Goal: Task Accomplishment & Management: Manage account settings

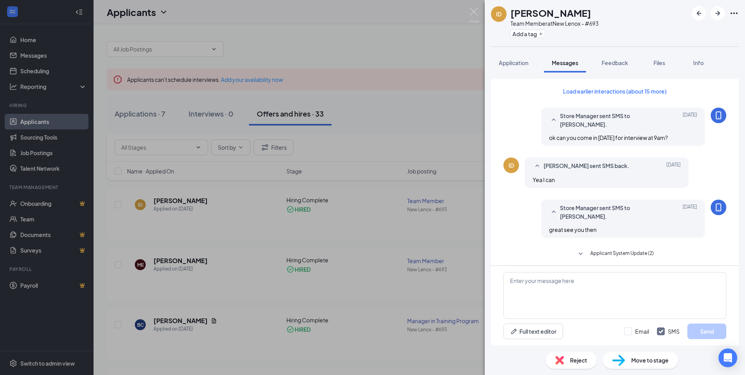
scroll to position [235, 0]
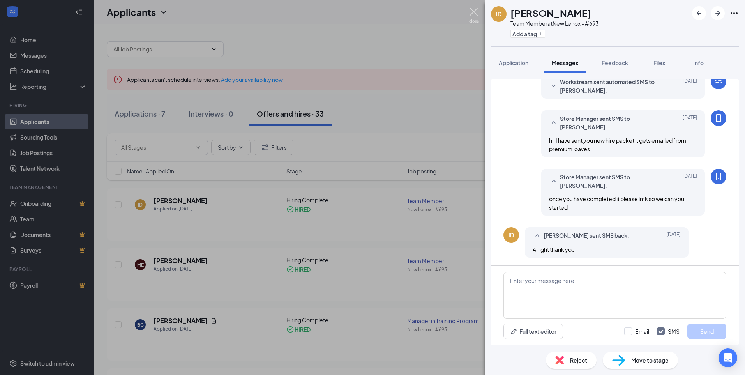
click at [476, 12] on img at bounding box center [474, 15] width 10 height 15
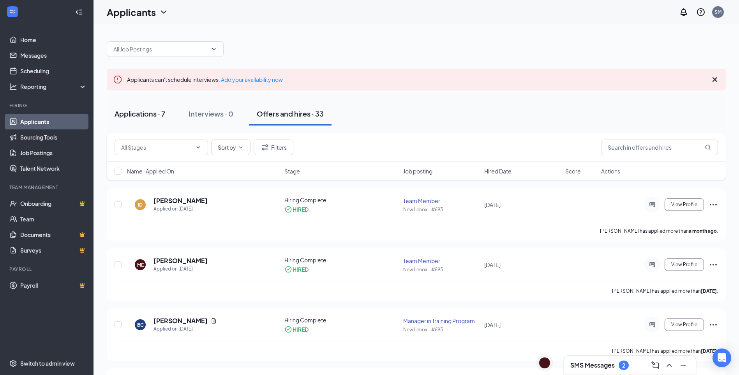
click at [147, 116] on div "Applications · 7" at bounding box center [140, 114] width 51 height 10
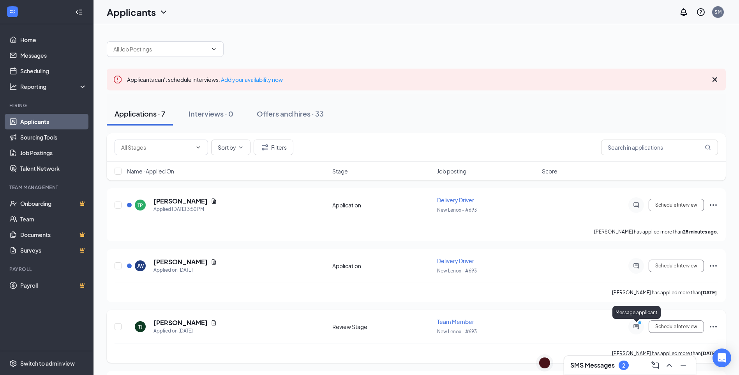
click at [637, 325] on icon "PrimaryDot" at bounding box center [640, 323] width 9 height 6
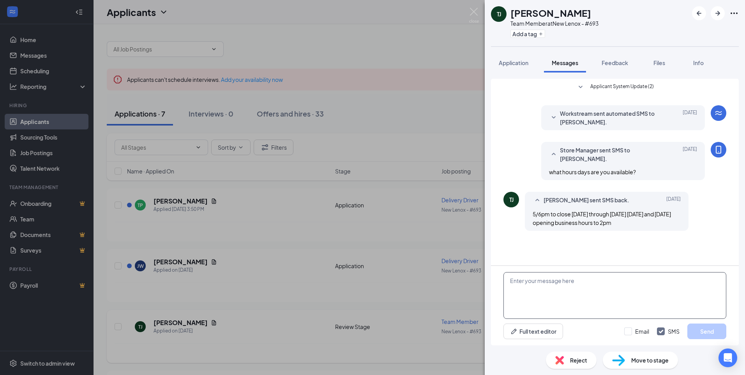
click at [521, 291] on textarea at bounding box center [615, 295] width 223 height 47
type textarea "hi I unfortunately cannot accommodate those hours at this time"
click at [721, 331] on button "Send" at bounding box center [706, 331] width 39 height 16
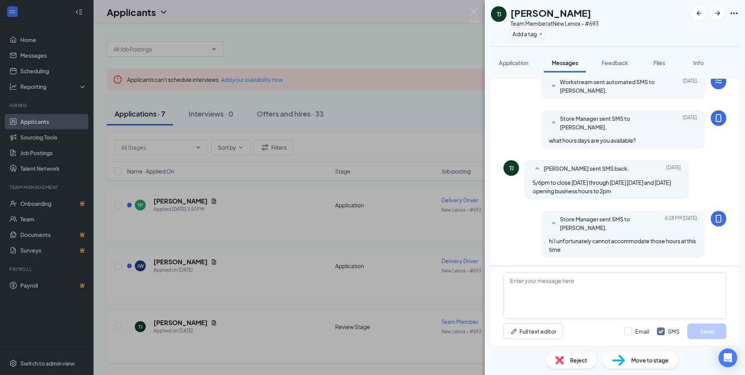
click at [565, 359] on div "Reject" at bounding box center [571, 360] width 51 height 17
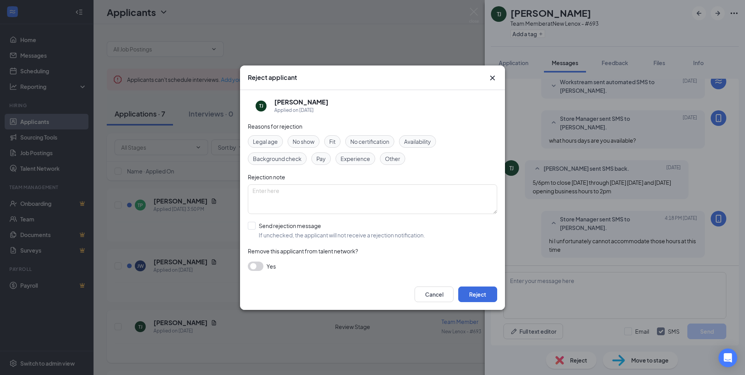
click at [427, 143] on span "Availability" at bounding box center [417, 141] width 27 height 9
click at [255, 225] on input "Send rejection message If unchecked, the applicant will not receive a rejection…" at bounding box center [336, 230] width 177 height 17
checkbox input "true"
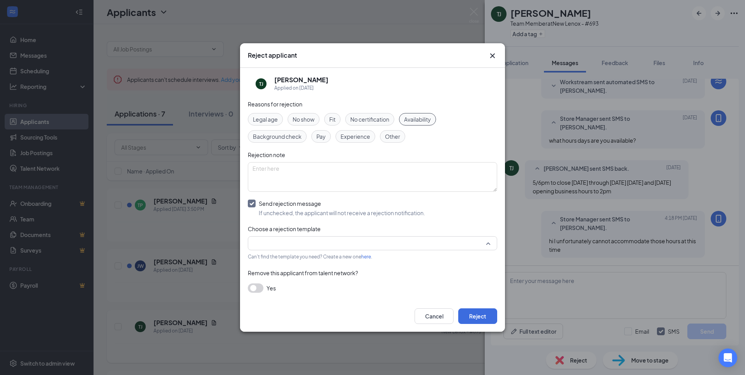
click at [274, 244] on input "search" at bounding box center [370, 243] width 235 height 13
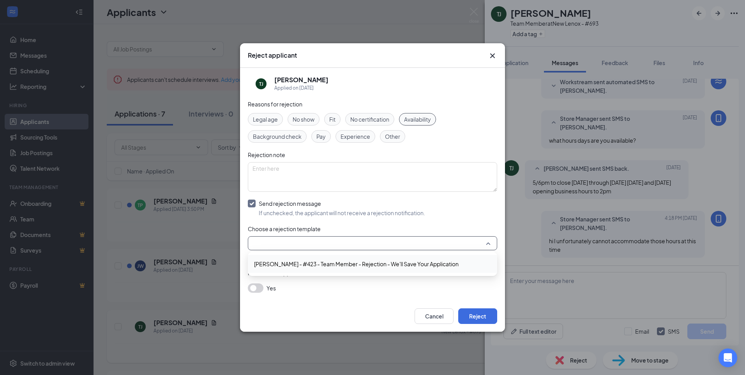
click at [278, 261] on span "Denton - #423 - Team Member - Rejection - We'll Save Your Application" at bounding box center [356, 264] width 205 height 9
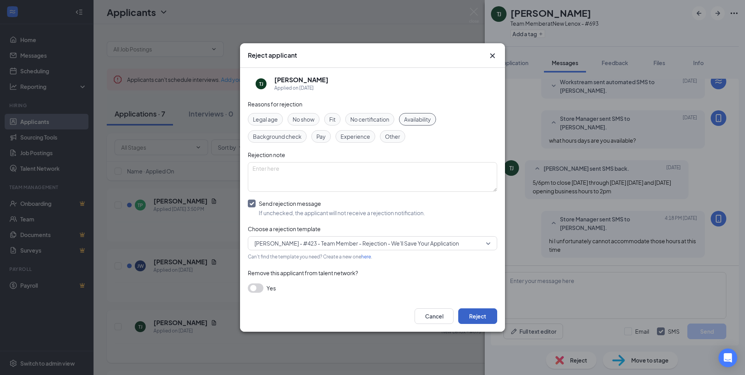
click at [475, 313] on button "Reject" at bounding box center [477, 316] width 39 height 16
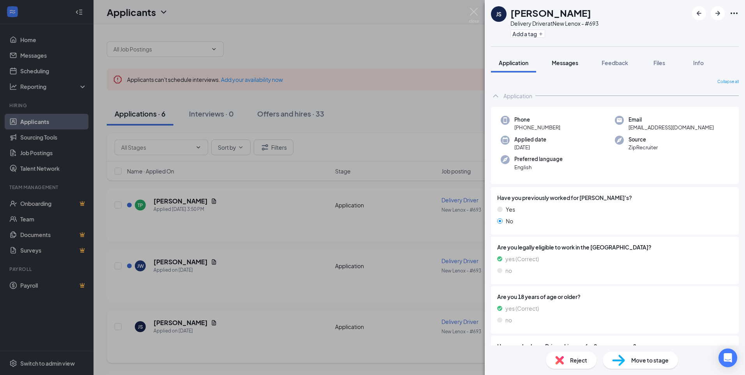
click at [567, 61] on span "Messages" at bounding box center [565, 62] width 27 height 7
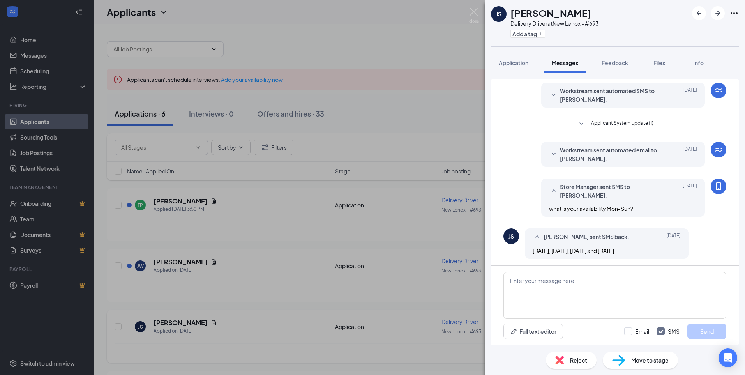
scroll to position [135, 0]
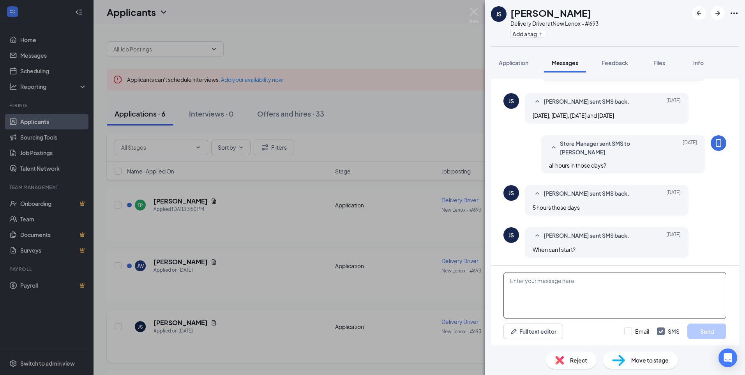
click at [578, 291] on textarea at bounding box center [615, 295] width 223 height 47
type textarea "any 5 hours correct?"
click at [718, 333] on button "Send" at bounding box center [706, 331] width 39 height 16
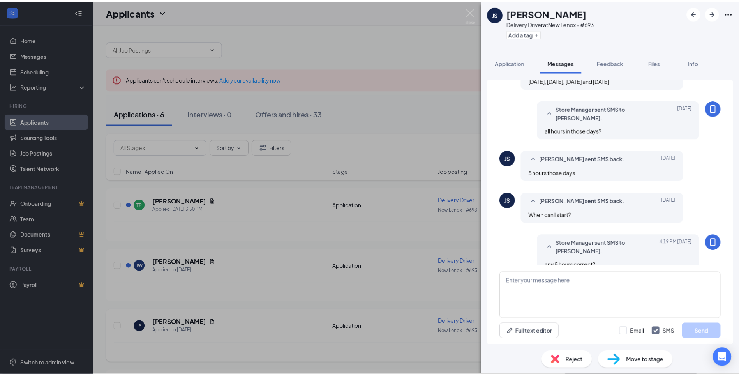
scroll to position [185, 0]
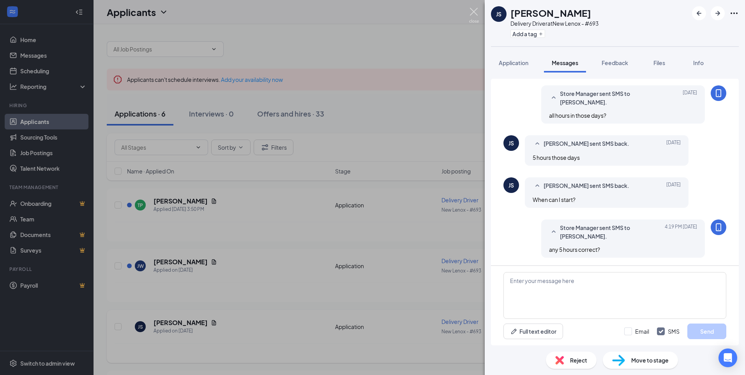
click at [474, 12] on img at bounding box center [474, 15] width 10 height 15
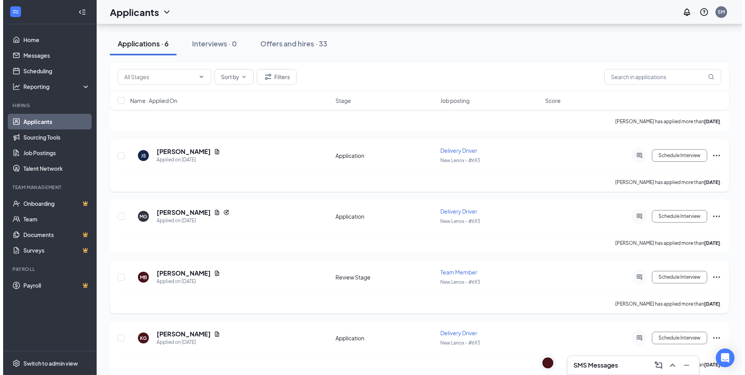
scroll to position [180, 0]
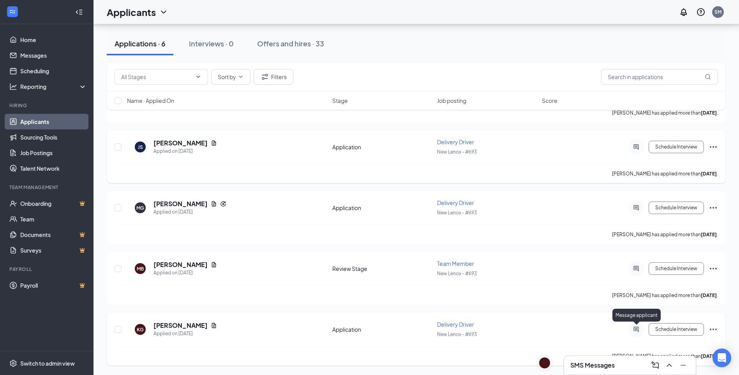
click at [634, 329] on icon "ActiveChat" at bounding box center [636, 329] width 5 height 5
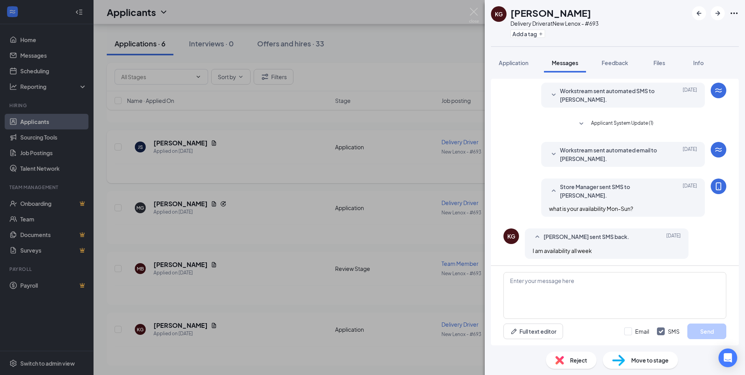
scroll to position [1, 0]
click at [538, 279] on textarea at bounding box center [615, 295] width 223 height 47
type textarea "any hours?"
click at [700, 332] on button "Send" at bounding box center [706, 331] width 39 height 16
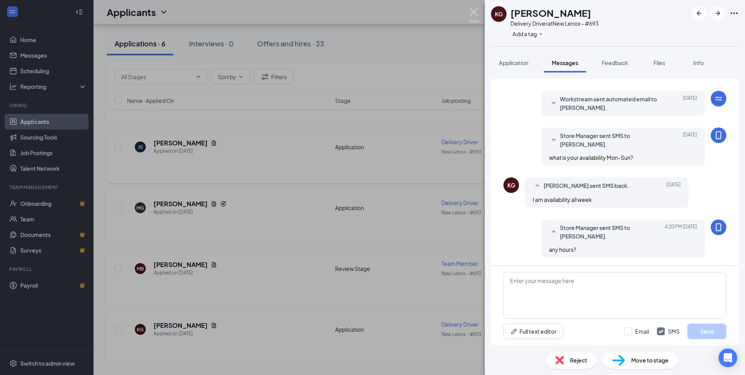
click at [473, 8] on img at bounding box center [474, 15] width 10 height 15
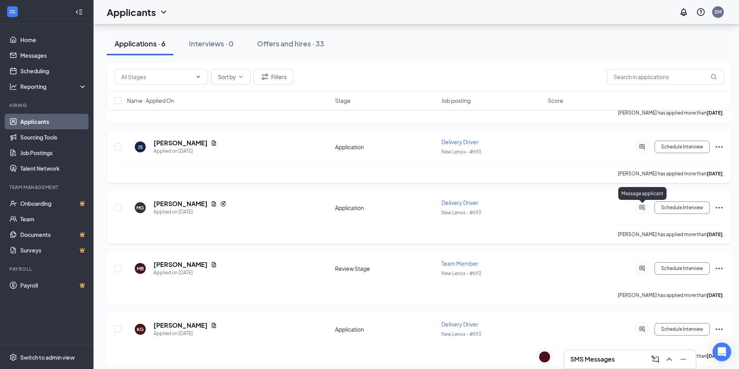
click at [642, 207] on icon "ActiveChat" at bounding box center [642, 208] width 9 height 6
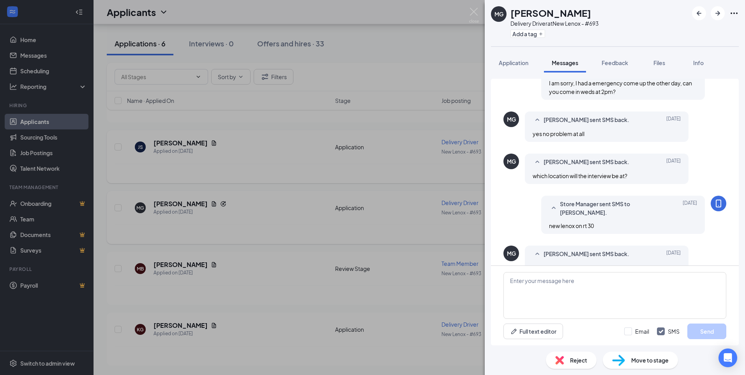
scroll to position [280, 0]
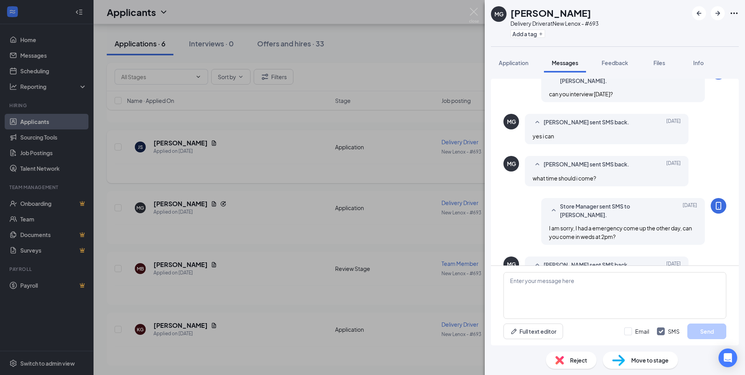
scroll to position [156, 0]
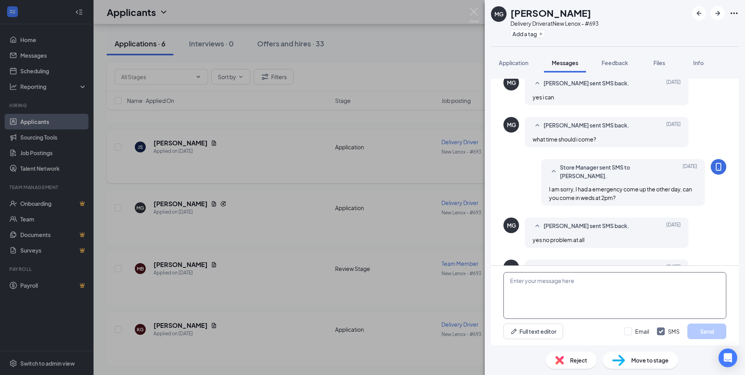
click at [579, 289] on textarea at bounding box center [615, 295] width 223 height 47
type textarea "Ok, I apologize for the confusion it was 2pm in my head I thought 130"
click at [710, 334] on button "Send" at bounding box center [706, 331] width 39 height 16
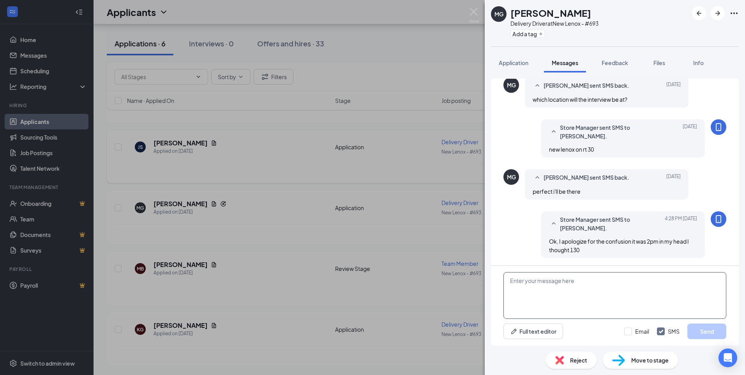
scroll to position [339, 0]
click at [534, 283] on textarea at bounding box center [615, 295] width 223 height 47
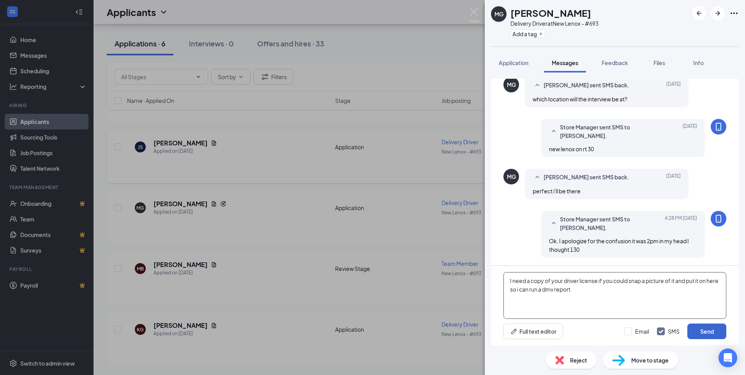
type textarea "I need a copy of your driver license if you could snap a picture of it and put …"
click at [705, 330] on button "Send" at bounding box center [706, 331] width 39 height 16
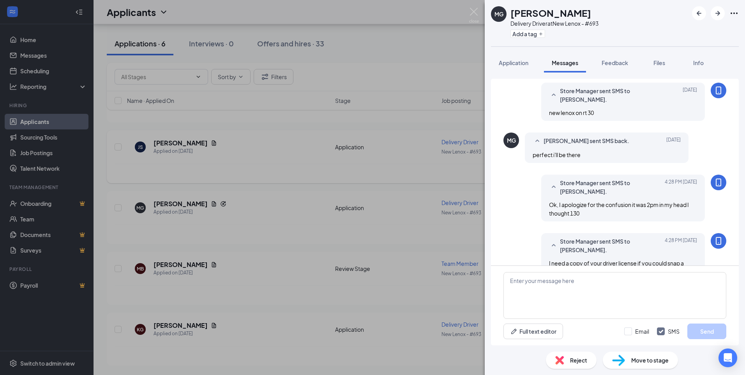
scroll to position [397, 0]
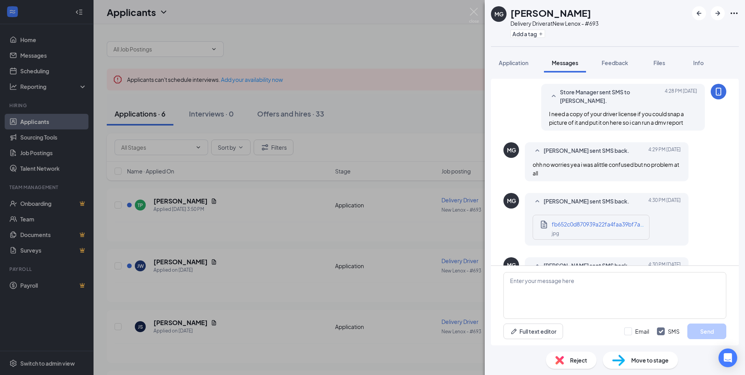
scroll to position [375, 0]
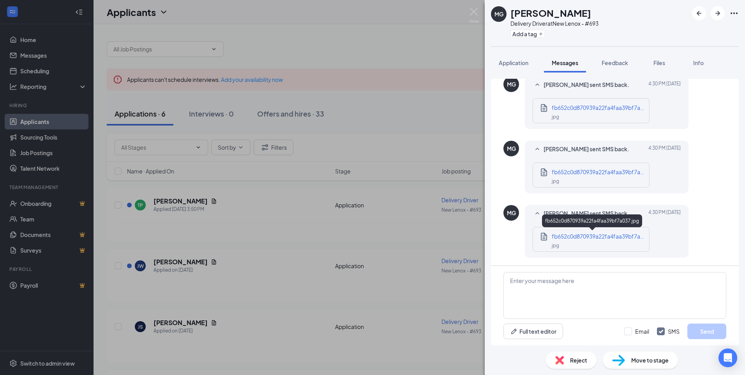
click at [561, 240] on div "fb652c0d870939a22fa4faa39bf7a037.jpg" at bounding box center [599, 236] width 94 height 9
click at [515, 63] on span "Application" at bounding box center [514, 62] width 30 height 7
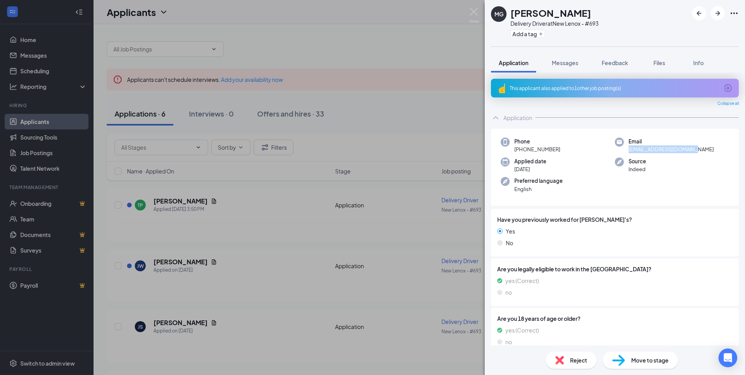
drag, startPoint x: 626, startPoint y: 149, endPoint x: 693, endPoint y: 148, distance: 66.7
click at [693, 148] on span "rendragmvg09@icloud.com" at bounding box center [671, 149] width 85 height 8
drag, startPoint x: 693, startPoint y: 148, endPoint x: 678, endPoint y: 149, distance: 15.3
copy span "rendragmvg09@icloud.com"
click at [562, 65] on span "Messages" at bounding box center [565, 62] width 27 height 7
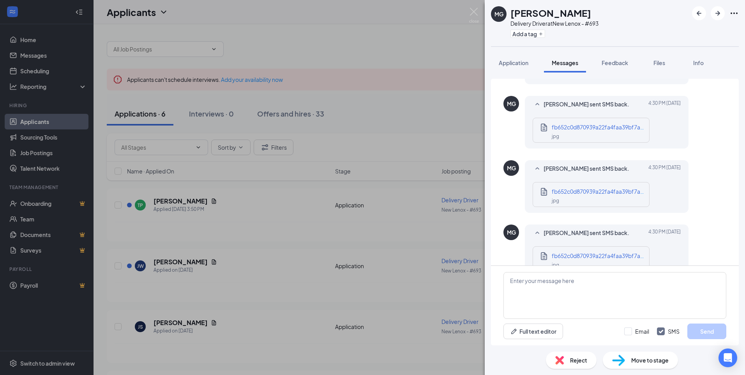
scroll to position [375, 0]
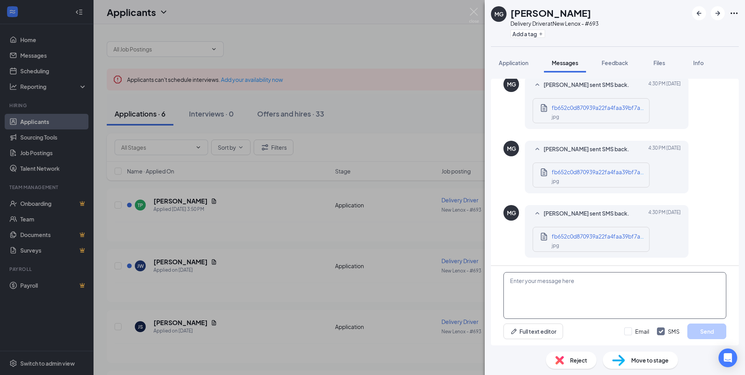
click at [546, 279] on textarea at bounding box center [615, 295] width 223 height 47
type textarea "new hire packet sent comes from premium loaves"
click at [711, 328] on button "Send" at bounding box center [706, 331] width 39 height 16
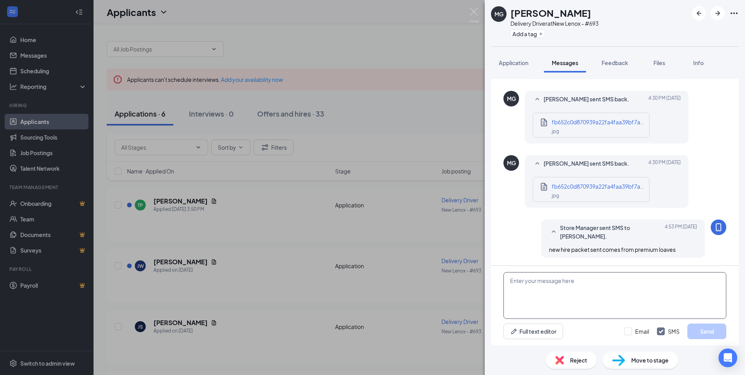
click at [570, 287] on textarea at bounding box center [615, 295] width 223 height 47
type textarea "please fill out lmk when done and we will work on a start date"
click at [694, 325] on button "Send" at bounding box center [706, 331] width 39 height 16
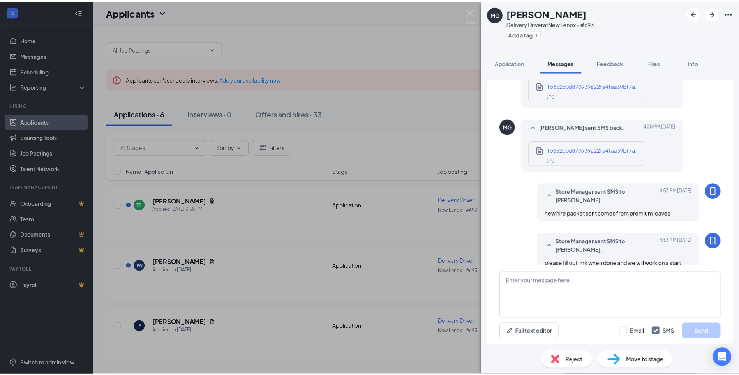
scroll to position [483, 0]
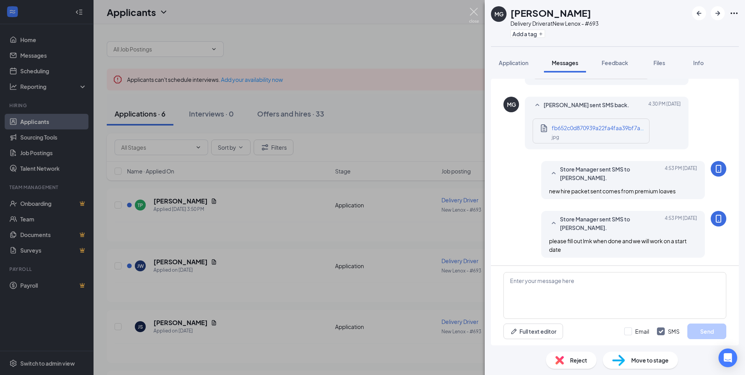
click at [475, 10] on img at bounding box center [474, 15] width 10 height 15
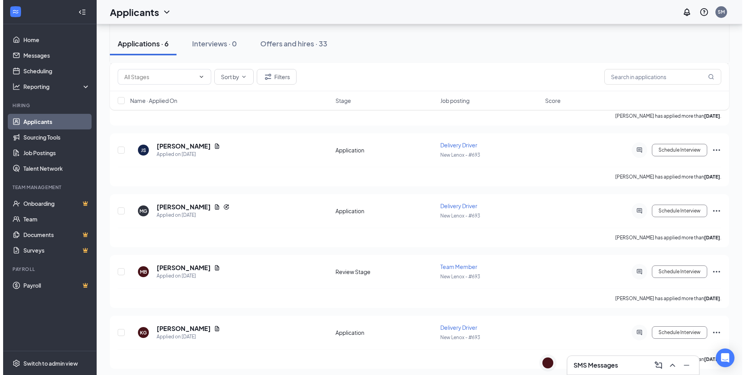
scroll to position [180, 0]
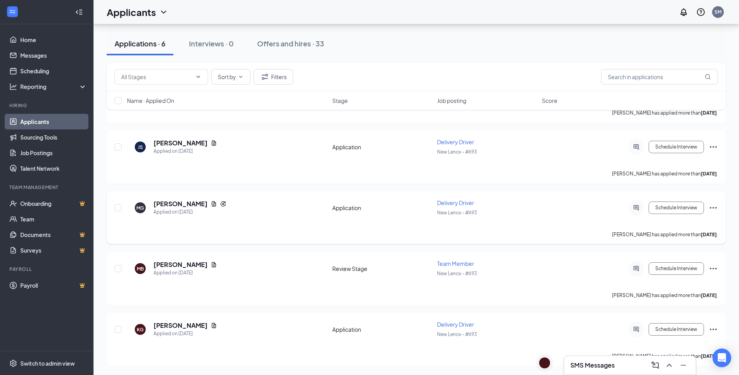
click at [712, 208] on icon "Ellipses" at bounding box center [713, 208] width 7 height 2
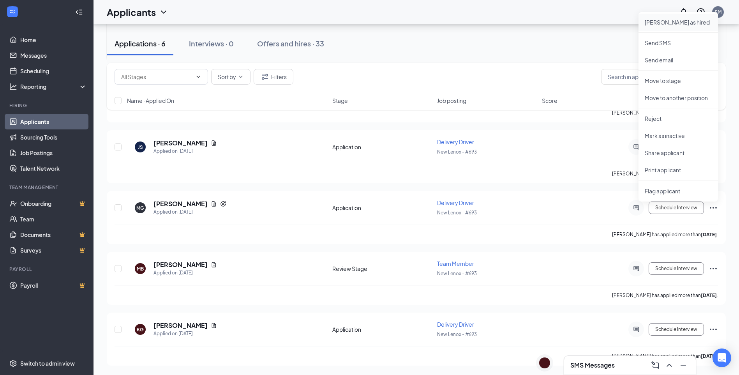
click at [659, 20] on p "Mark as hired" at bounding box center [678, 22] width 67 height 8
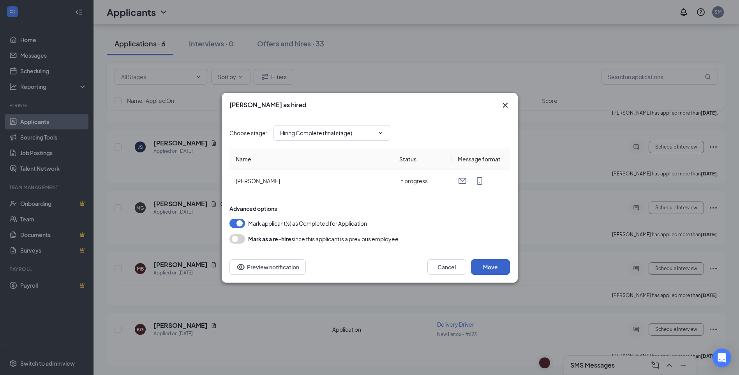
click at [486, 267] on button "Move" at bounding box center [490, 267] width 39 height 16
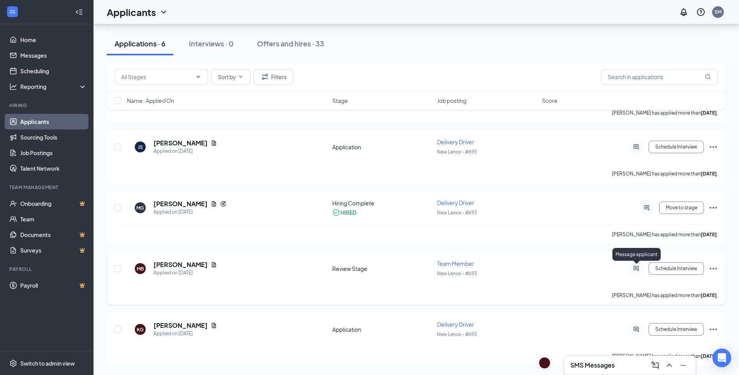
click at [638, 268] on icon "ActiveChat" at bounding box center [636, 268] width 9 height 6
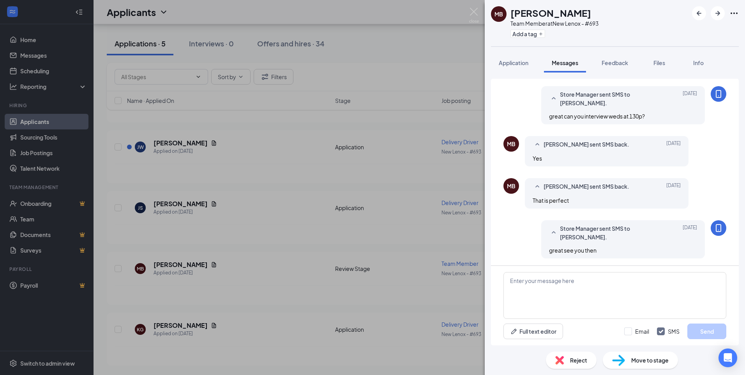
scroll to position [191, 0]
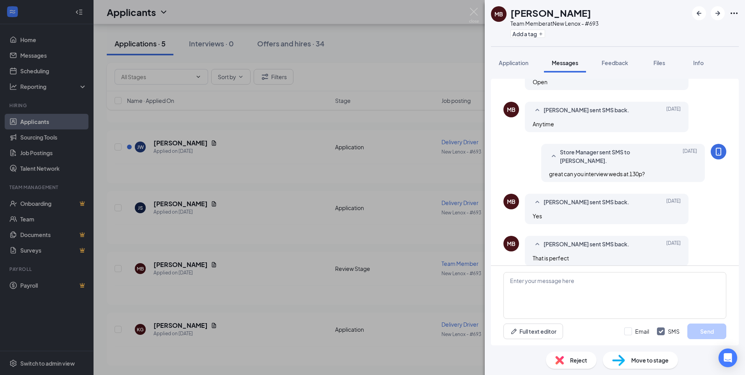
scroll to position [191, 0]
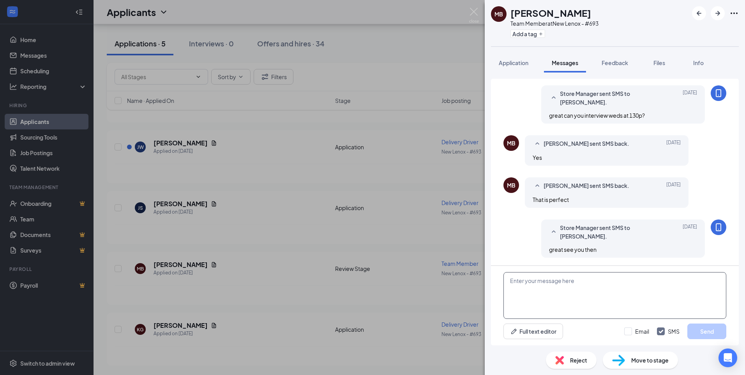
click at [551, 296] on textarea at bounding box center [615, 295] width 223 height 47
type textarea "you didnt show"
click at [715, 331] on button "Send" at bounding box center [706, 331] width 39 height 16
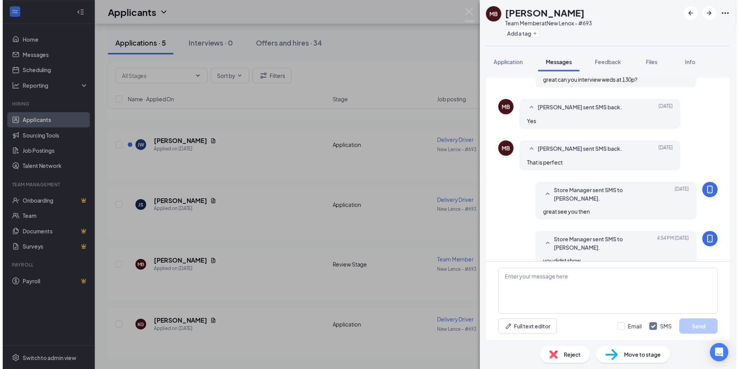
scroll to position [240, 0]
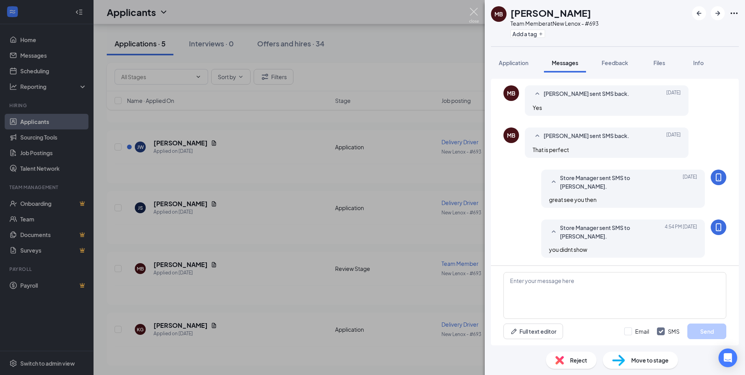
click at [474, 12] on img at bounding box center [474, 15] width 10 height 15
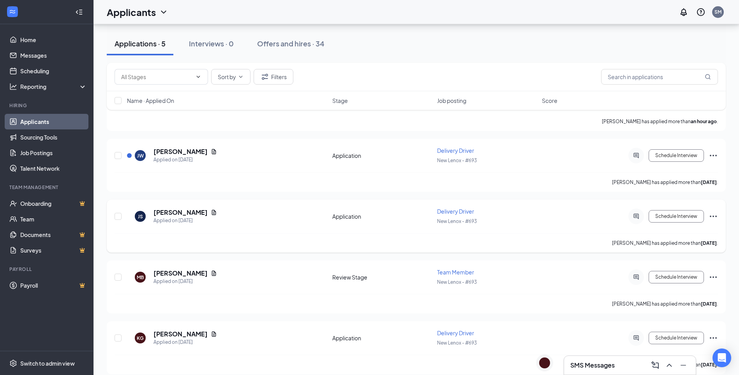
scroll to position [119, 0]
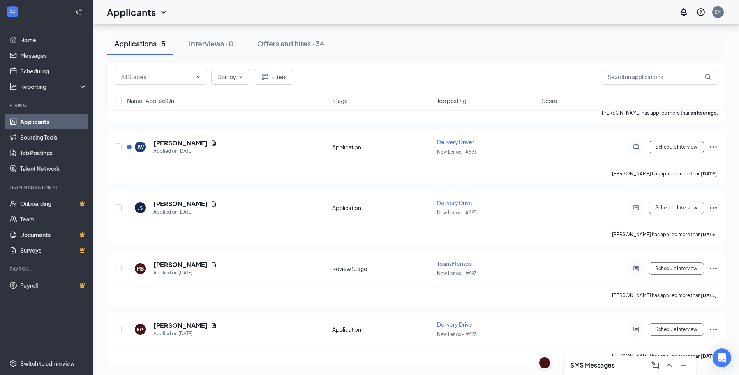
click at [594, 366] on h3 "SMS Messages" at bounding box center [593, 365] width 44 height 9
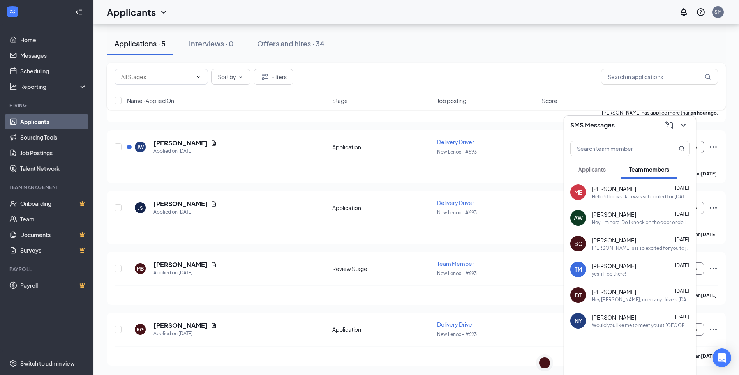
click at [588, 168] on span "Applicants" at bounding box center [592, 169] width 28 height 7
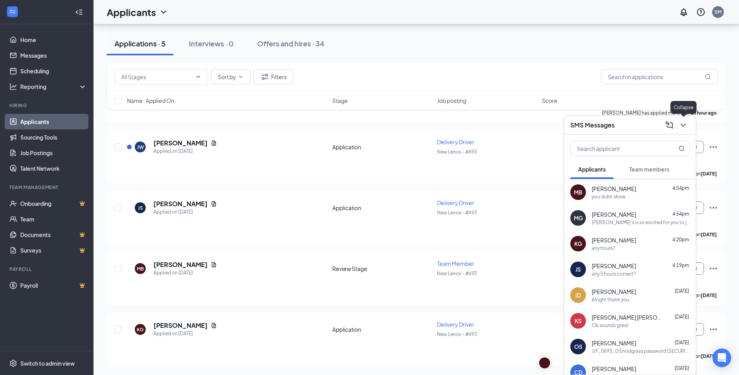
click at [682, 124] on icon "ChevronDown" at bounding box center [683, 125] width 5 height 3
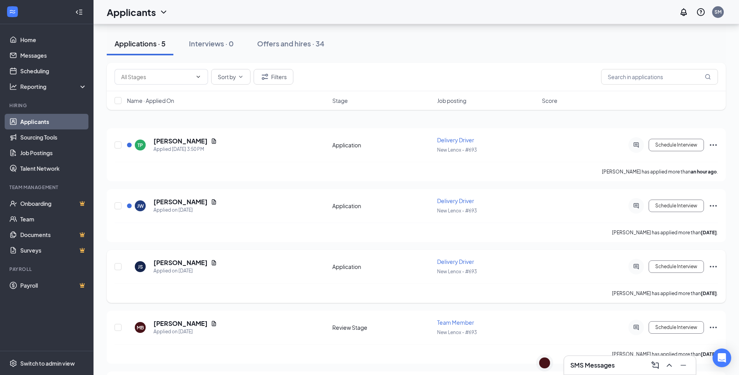
scroll to position [0, 0]
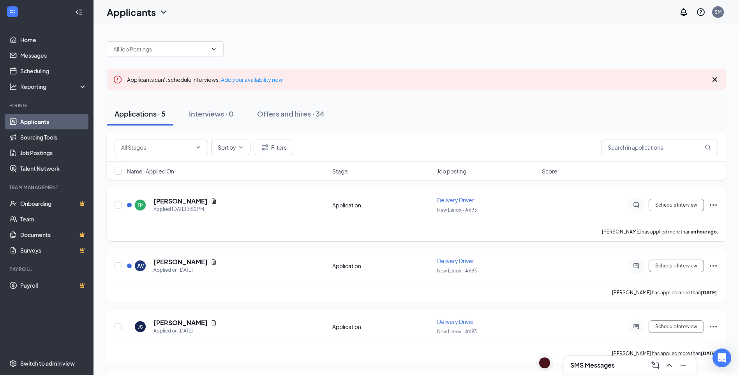
click at [716, 203] on icon "Ellipses" at bounding box center [713, 204] width 9 height 9
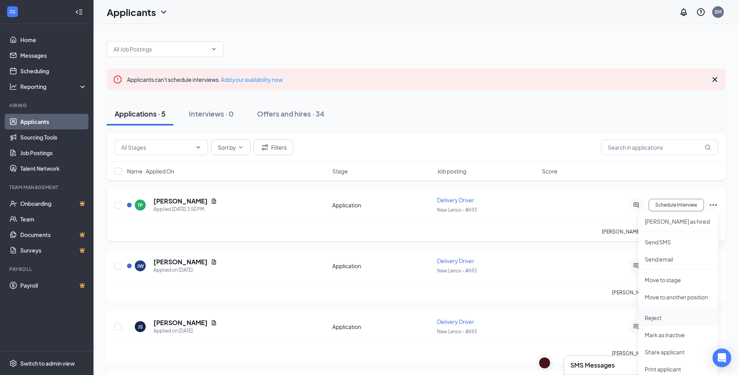
click at [657, 319] on p "Reject" at bounding box center [678, 318] width 67 height 8
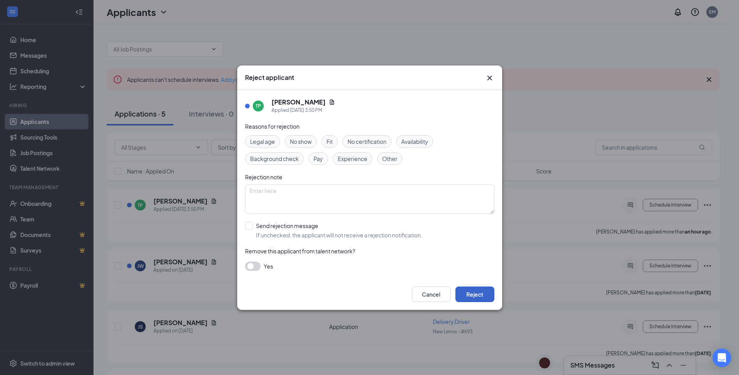
click at [475, 293] on button "Reject" at bounding box center [475, 294] width 39 height 16
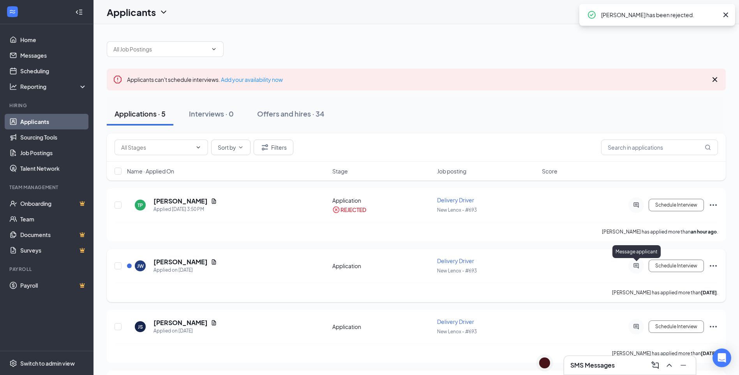
click at [640, 267] on icon "ActiveChat" at bounding box center [636, 266] width 9 height 6
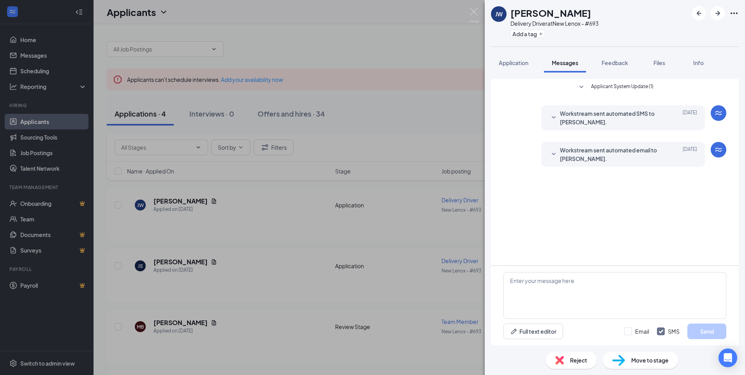
click at [575, 365] on div "Reject" at bounding box center [571, 360] width 51 height 17
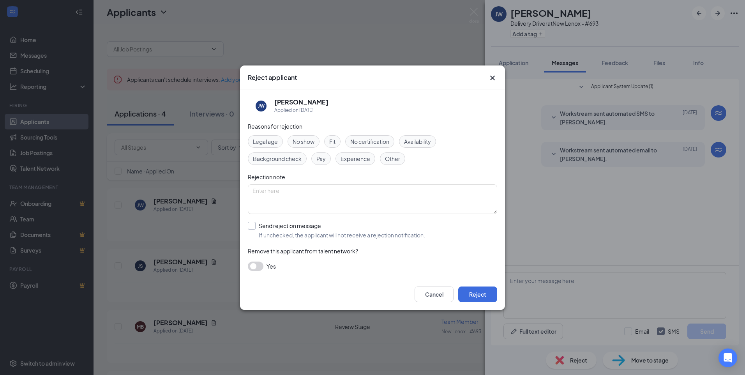
click at [255, 226] on input "Send rejection message If unchecked, the applicant will not receive a rejection…" at bounding box center [336, 230] width 177 height 17
checkbox input "true"
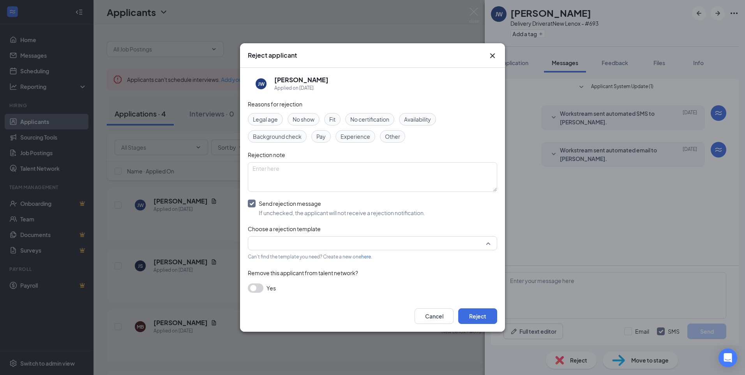
click at [264, 242] on input "search" at bounding box center [370, 243] width 235 height 13
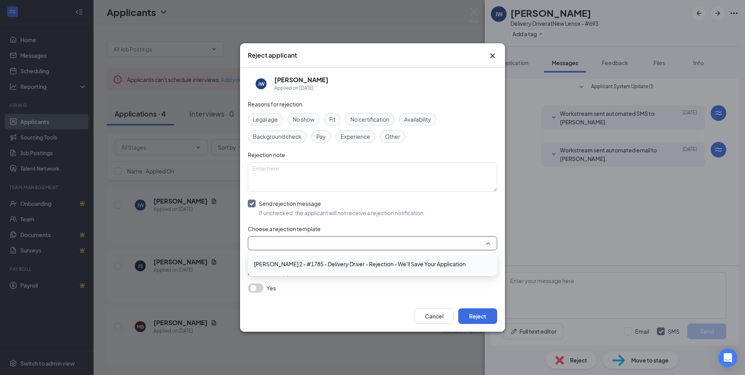
click at [270, 265] on span "Denton 2 - #1785 - Delivery Driver - Rejection - We'll Save Your Application" at bounding box center [360, 264] width 212 height 9
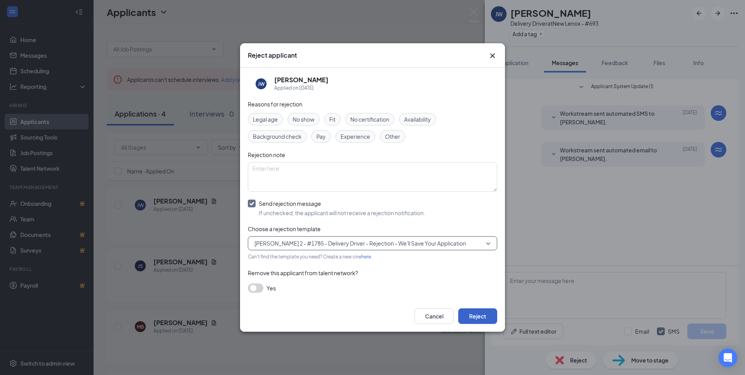
click at [479, 316] on button "Reject" at bounding box center [477, 316] width 39 height 16
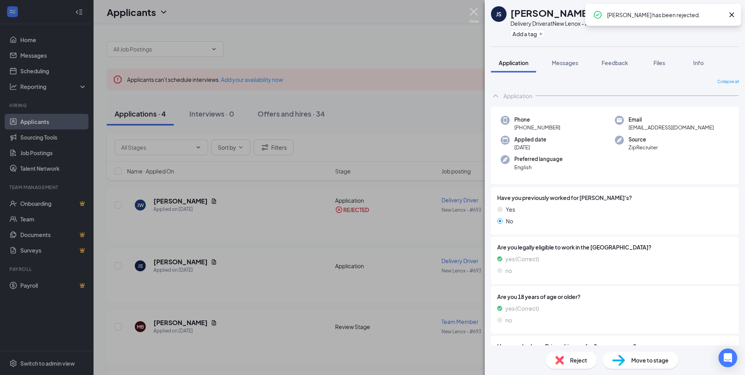
click at [475, 11] on img at bounding box center [474, 15] width 10 height 15
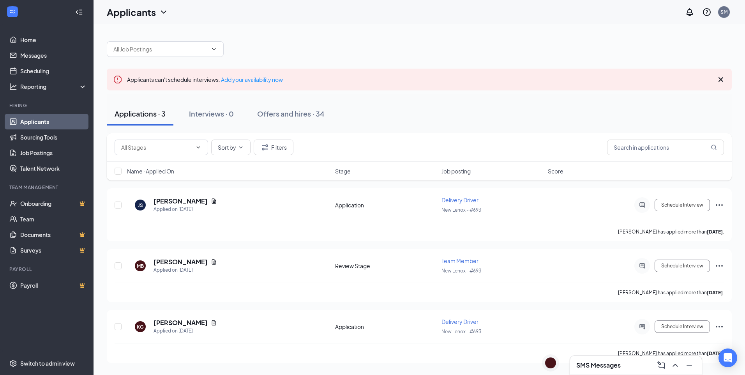
click at [598, 363] on h3 "SMS Messages" at bounding box center [598, 365] width 44 height 9
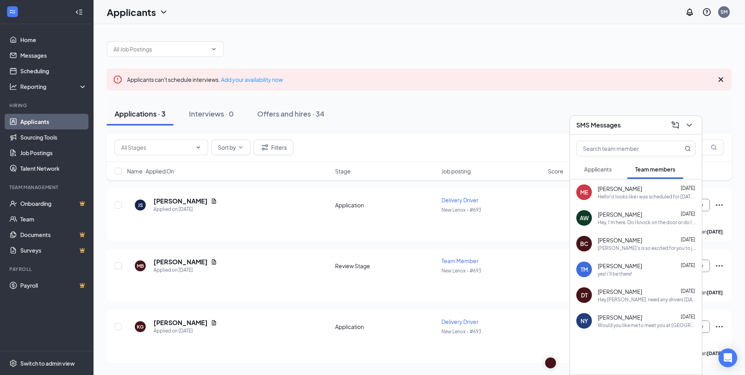
click at [594, 173] on button "Applicants" at bounding box center [597, 168] width 43 height 19
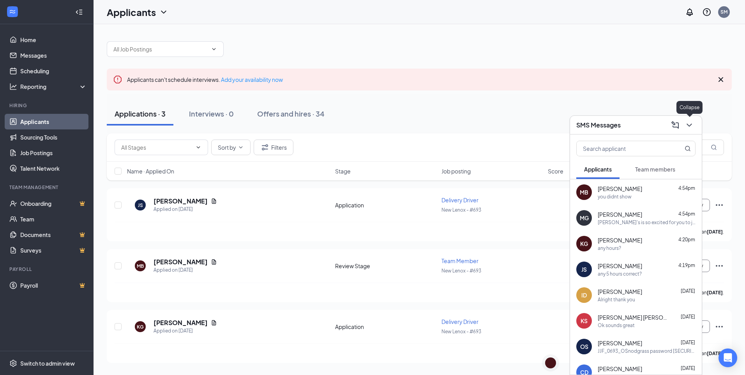
click at [689, 126] on icon "ChevronDown" at bounding box center [689, 125] width 5 height 3
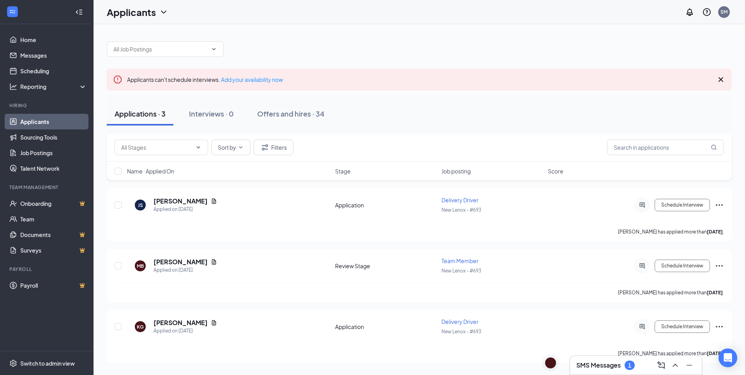
click at [597, 366] on h3 "SMS Messages" at bounding box center [598, 365] width 44 height 9
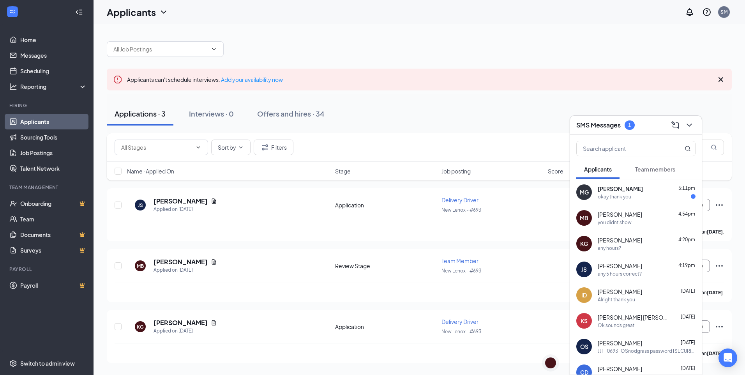
click at [648, 171] on span "Team members" at bounding box center [655, 169] width 40 height 7
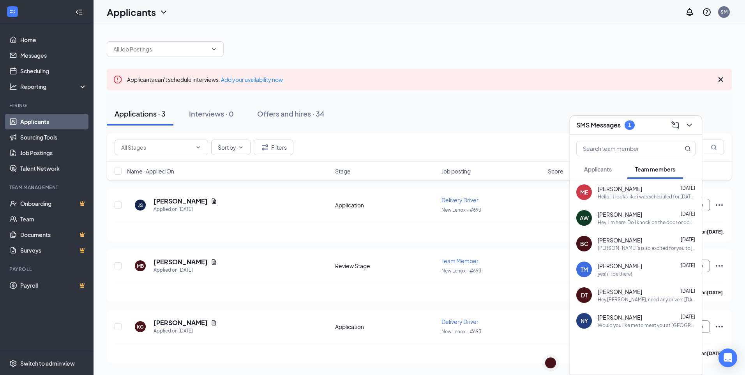
click at [594, 171] on span "Applicants" at bounding box center [598, 169] width 28 height 7
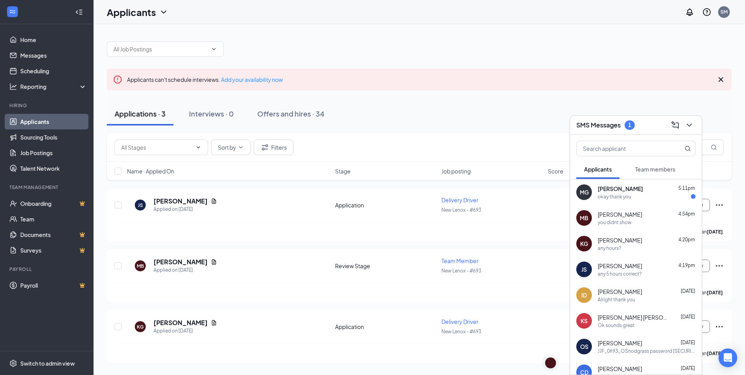
click at [618, 292] on span "[PERSON_NAME]" at bounding box center [620, 292] width 44 height 8
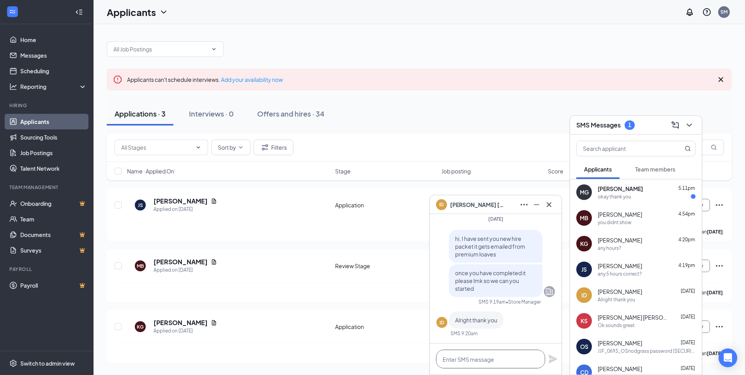
click at [445, 364] on textarea at bounding box center [490, 359] width 109 height 19
type textarea "finish yet?"
click at [555, 359] on icon "Plane" at bounding box center [553, 359] width 9 height 9
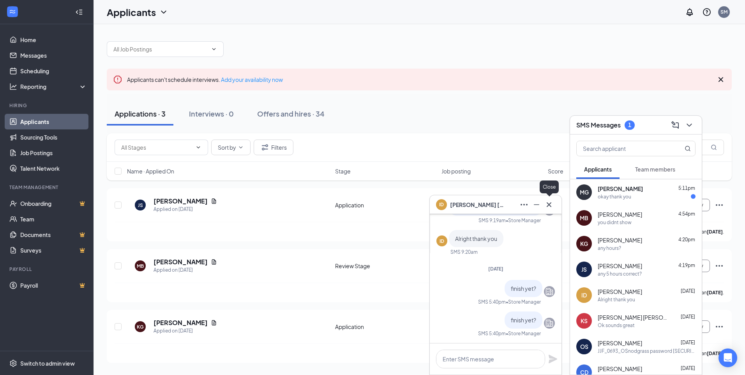
click at [551, 209] on icon "Cross" at bounding box center [548, 204] width 9 height 9
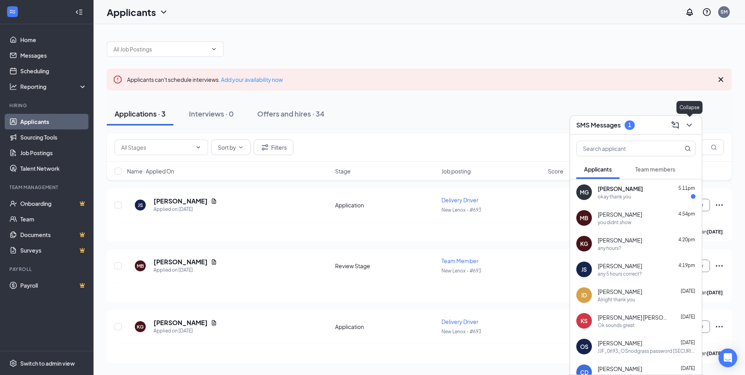
click at [687, 125] on icon "ChevronDown" at bounding box center [689, 124] width 9 height 9
